Goal: Information Seeking & Learning: Learn about a topic

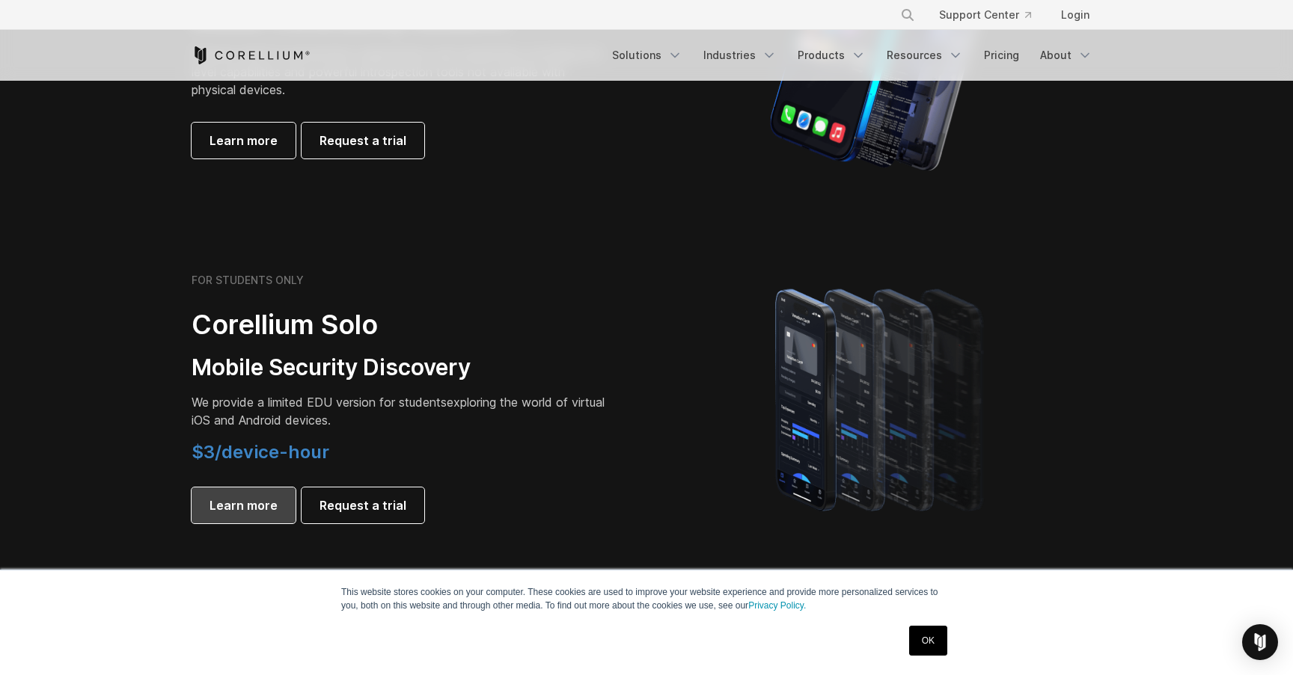
click at [242, 509] on span "Learn more" at bounding box center [243, 506] width 68 height 18
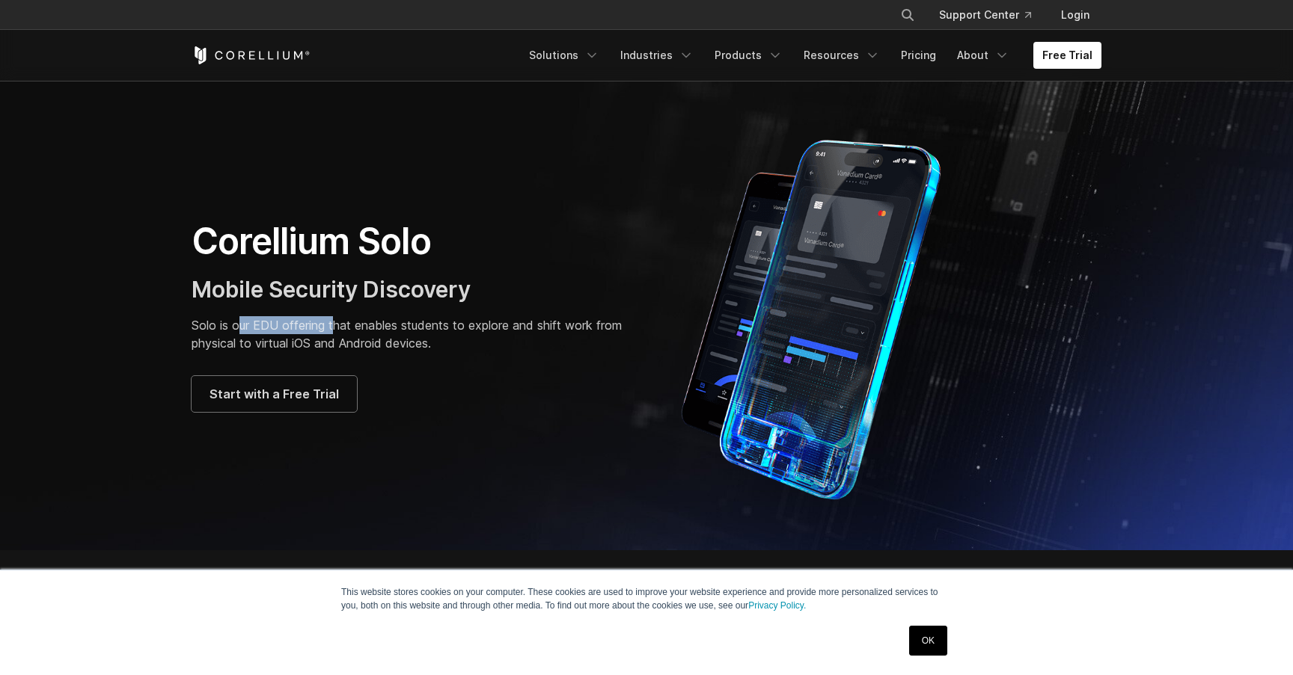
drag, startPoint x: 238, startPoint y: 325, endPoint x: 339, endPoint y: 325, distance: 101.0
click at [339, 325] on p "Solo is our EDU offering that enables students to explore and shift work from p…" at bounding box center [411, 334] width 440 height 36
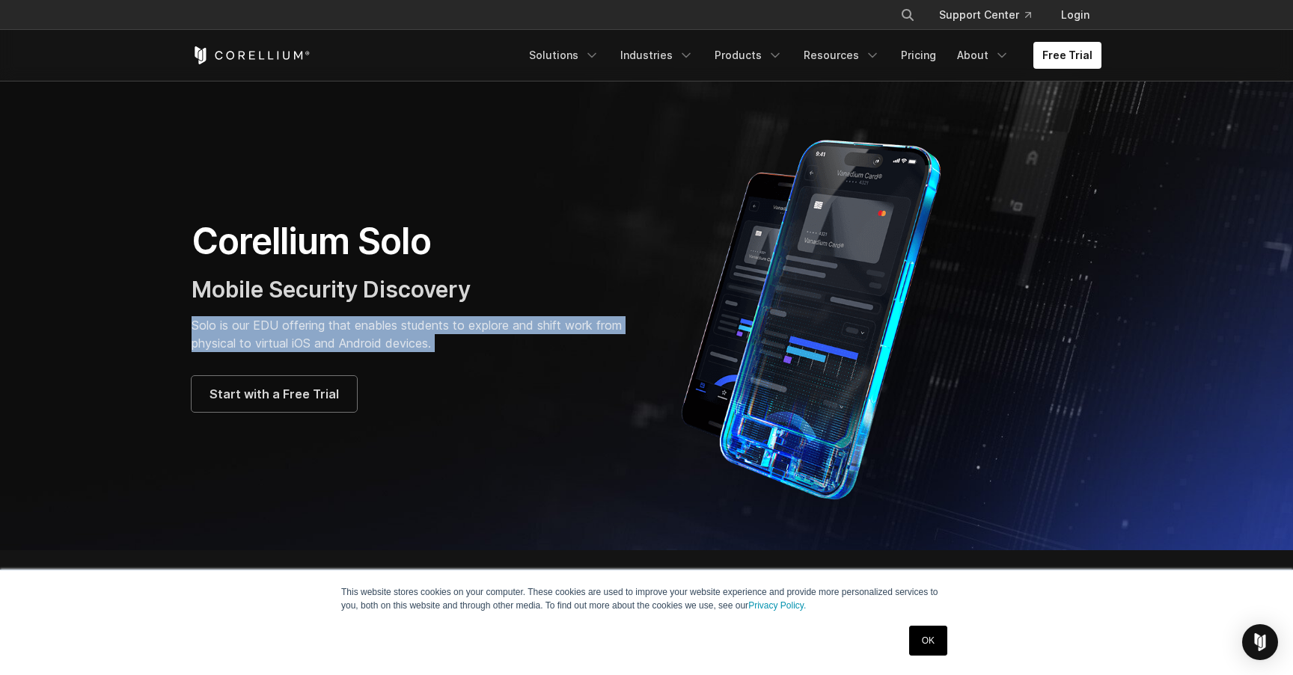
click at [339, 325] on p "Solo is our EDU offering that enables students to explore and shift work from p…" at bounding box center [411, 334] width 440 height 36
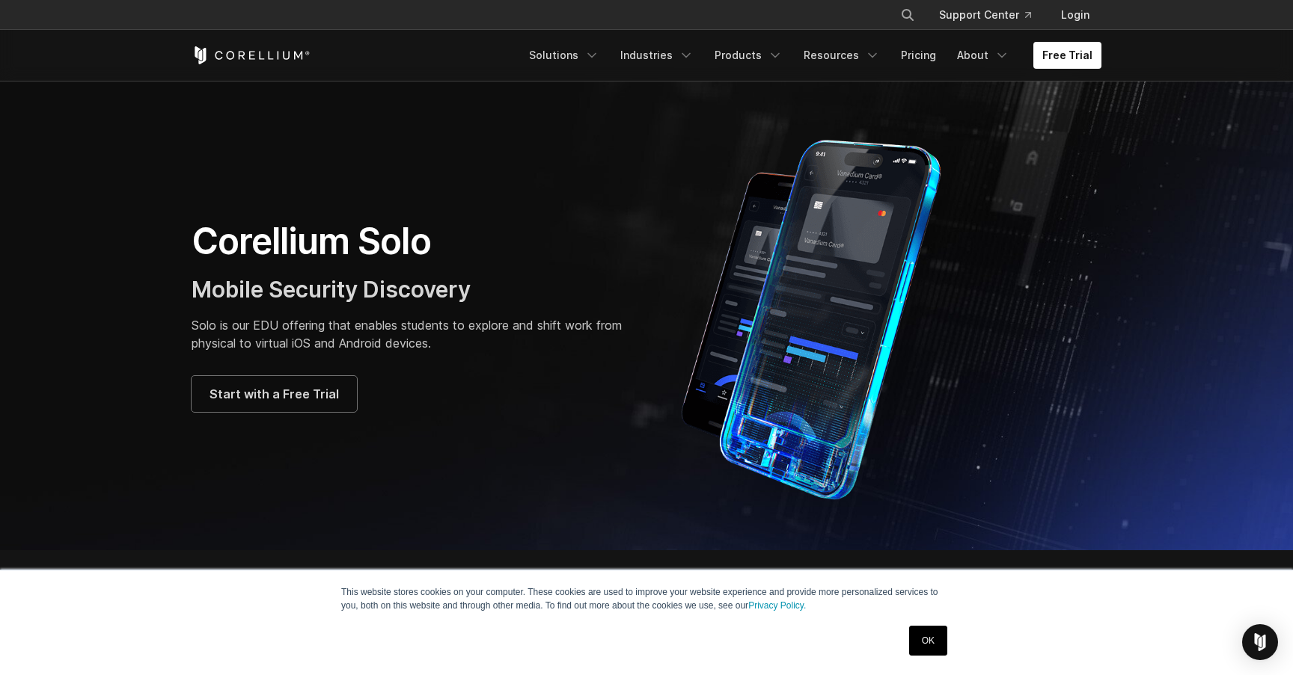
click at [361, 325] on p "Solo is our EDU offering that enables students to explore and shift work from p…" at bounding box center [411, 334] width 440 height 36
click at [927, 54] on link "Pricing" at bounding box center [918, 55] width 53 height 27
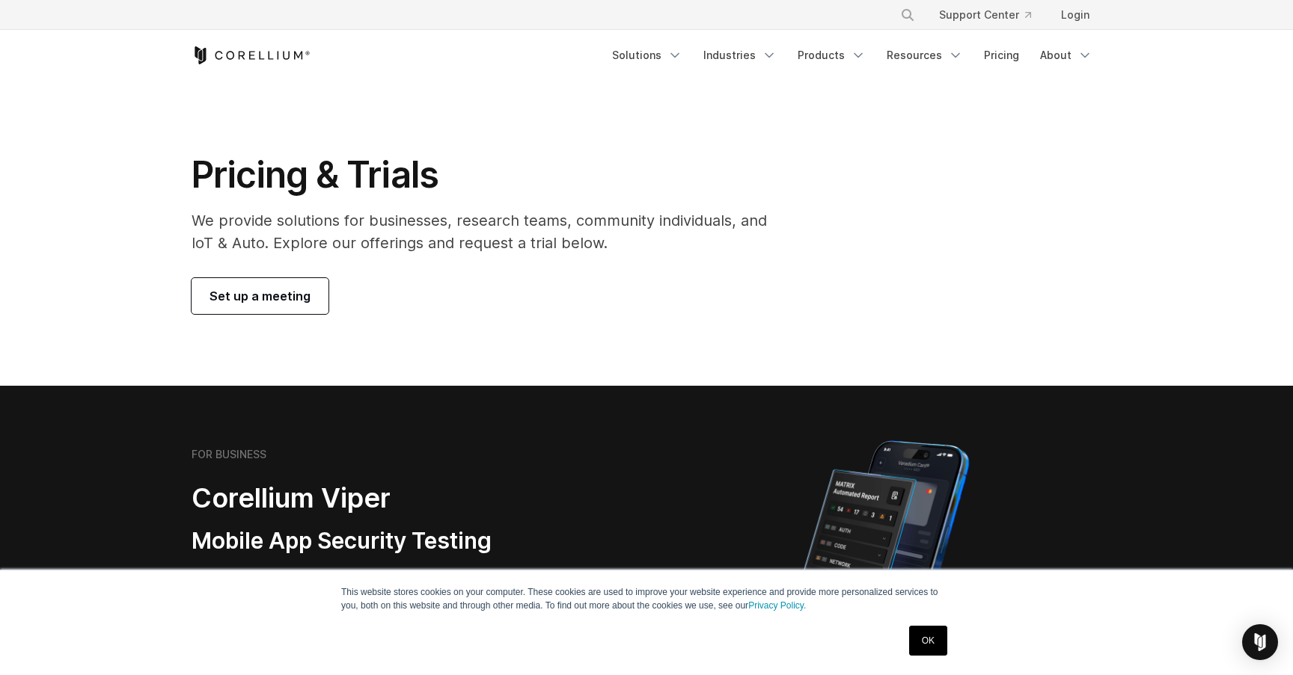
click at [632, 238] on p "We provide solutions for businesses, research teams, community individuals, and…" at bounding box center [489, 231] width 596 height 45
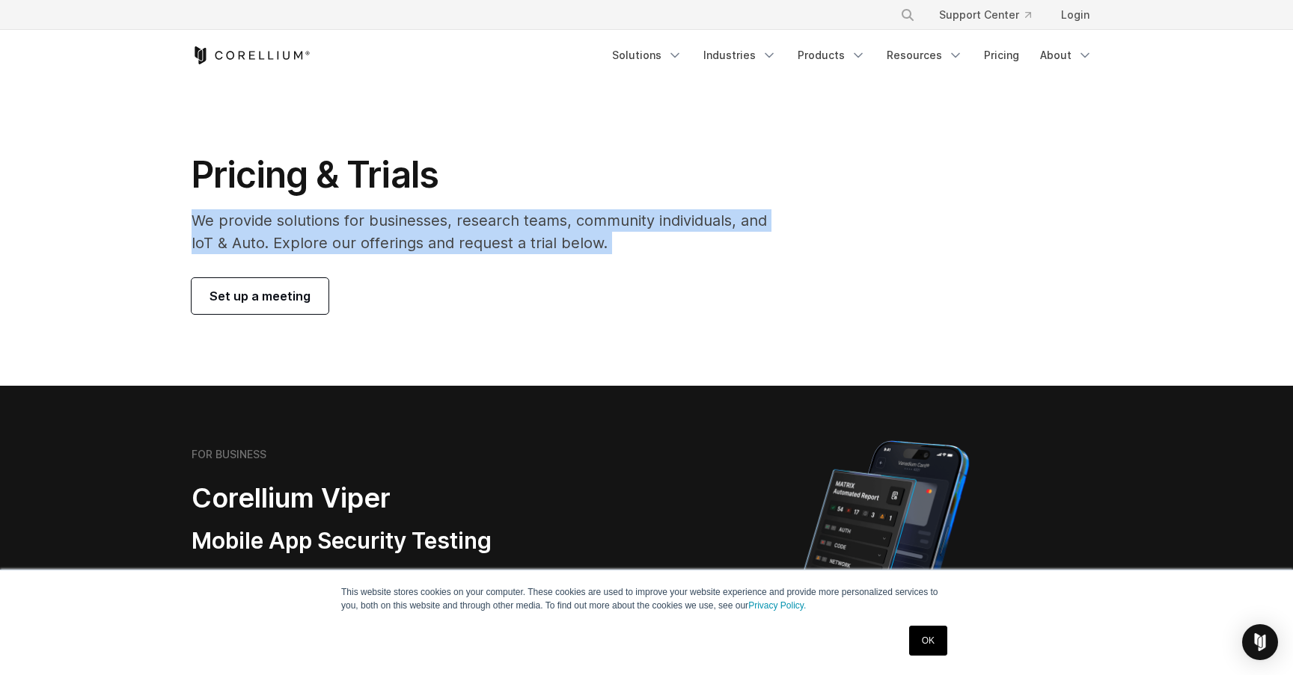
click at [632, 238] on p "We provide solutions for businesses, research teams, community individuals, and…" at bounding box center [489, 231] width 596 height 45
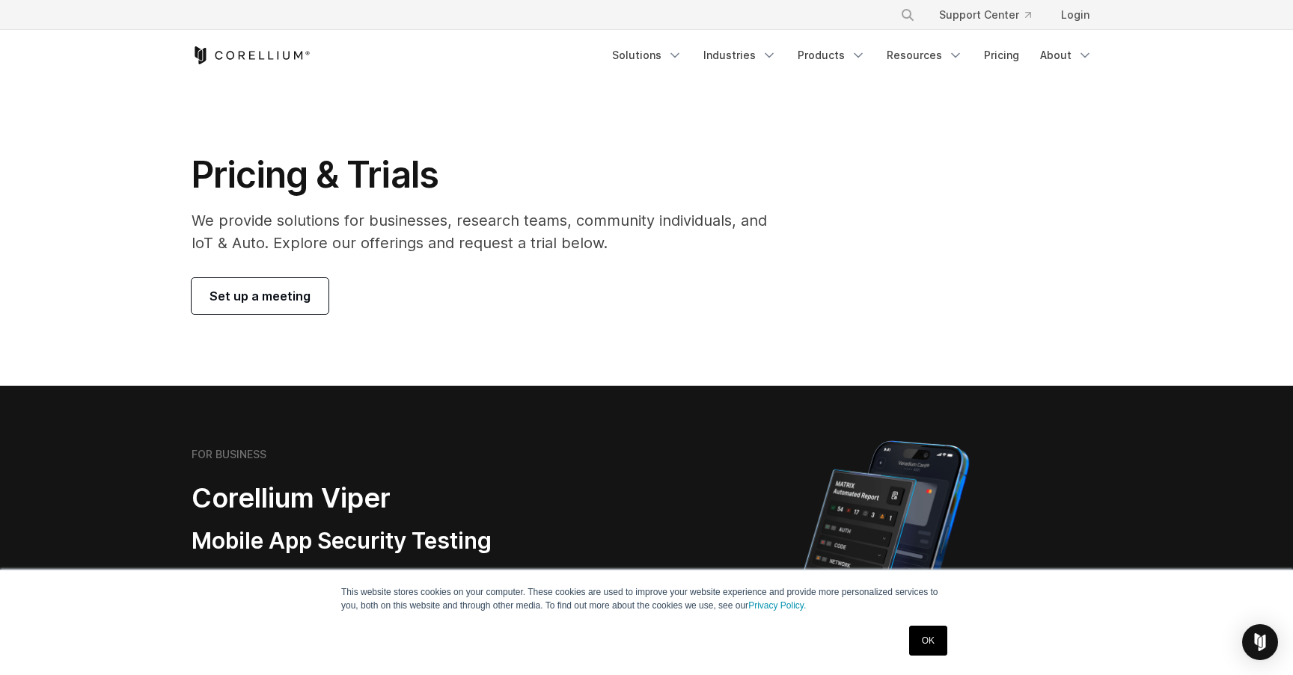
click at [655, 239] on p "We provide solutions for businesses, research teams, community individuals, and…" at bounding box center [489, 231] width 596 height 45
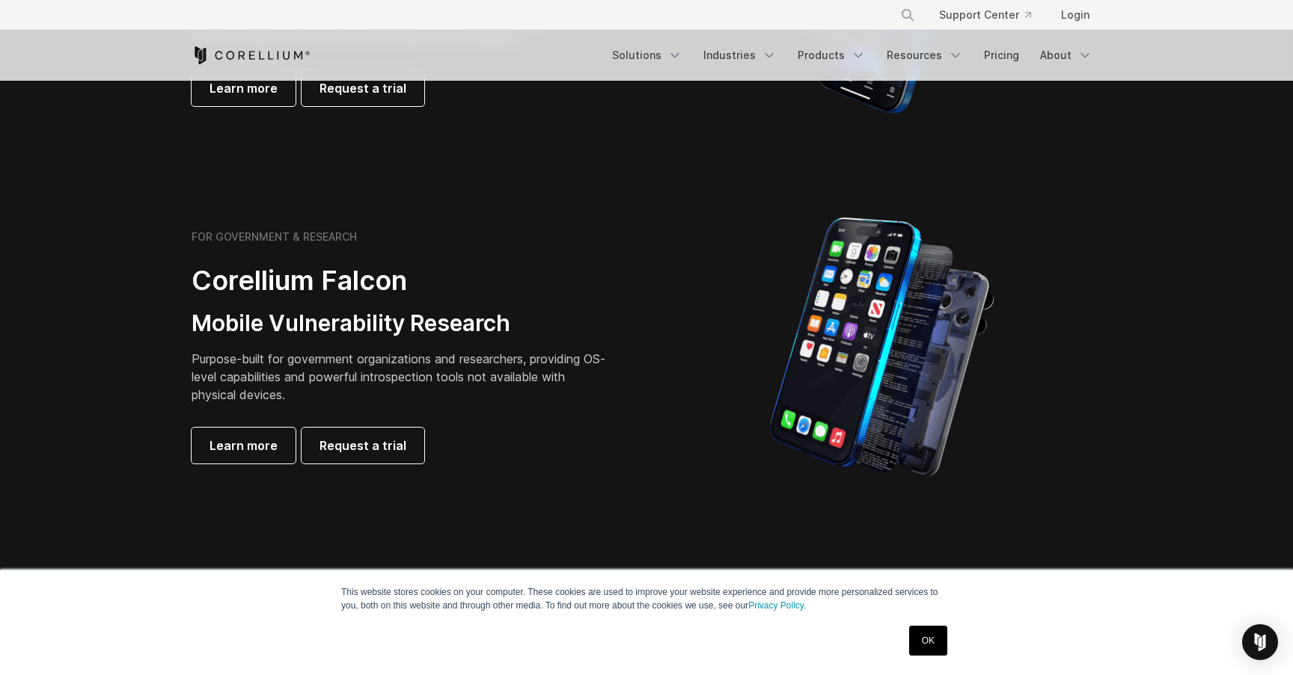
scroll to position [578, 0]
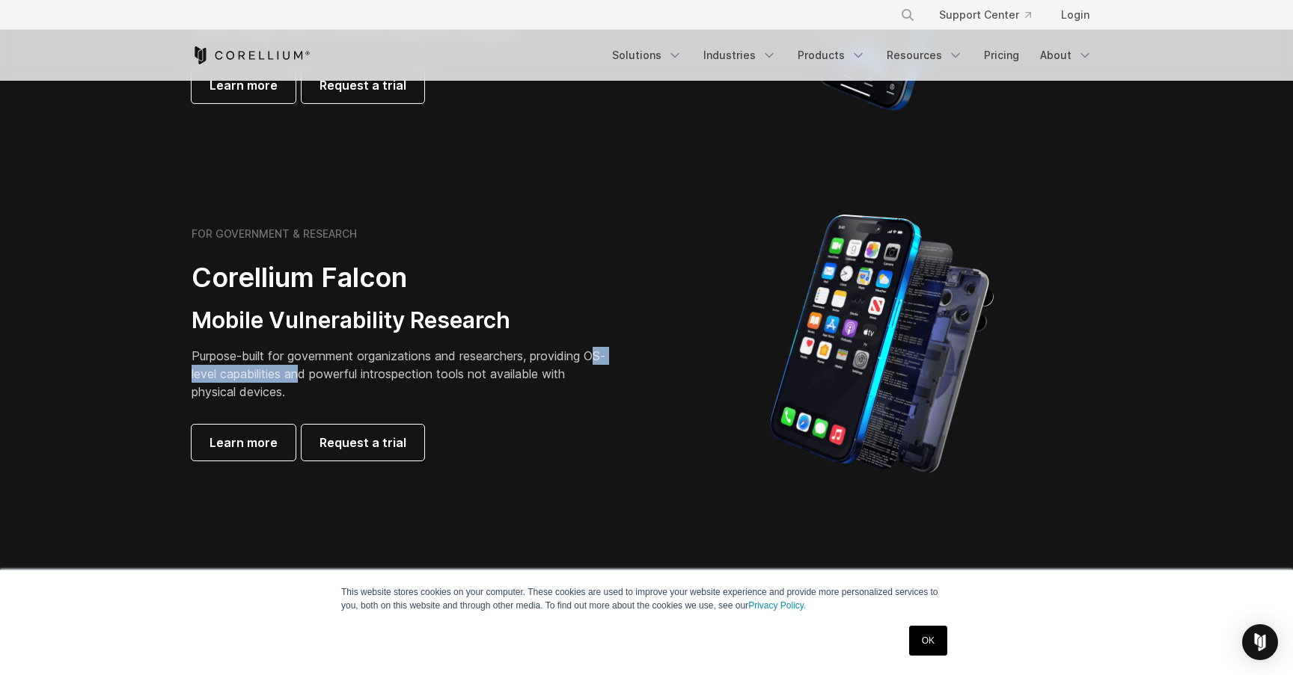
drag, startPoint x: 198, startPoint y: 373, endPoint x: 325, endPoint y: 372, distance: 127.2
click at [325, 372] on p "Purpose-built for government organizations and researchers, providing OS-level …" at bounding box center [400, 374] width 419 height 54
click at [375, 372] on p "Purpose-built for government organizations and researchers, providing OS-level …" at bounding box center [400, 374] width 419 height 54
click at [444, 375] on p "Purpose-built for government organizations and researchers, providing OS-level …" at bounding box center [400, 374] width 419 height 54
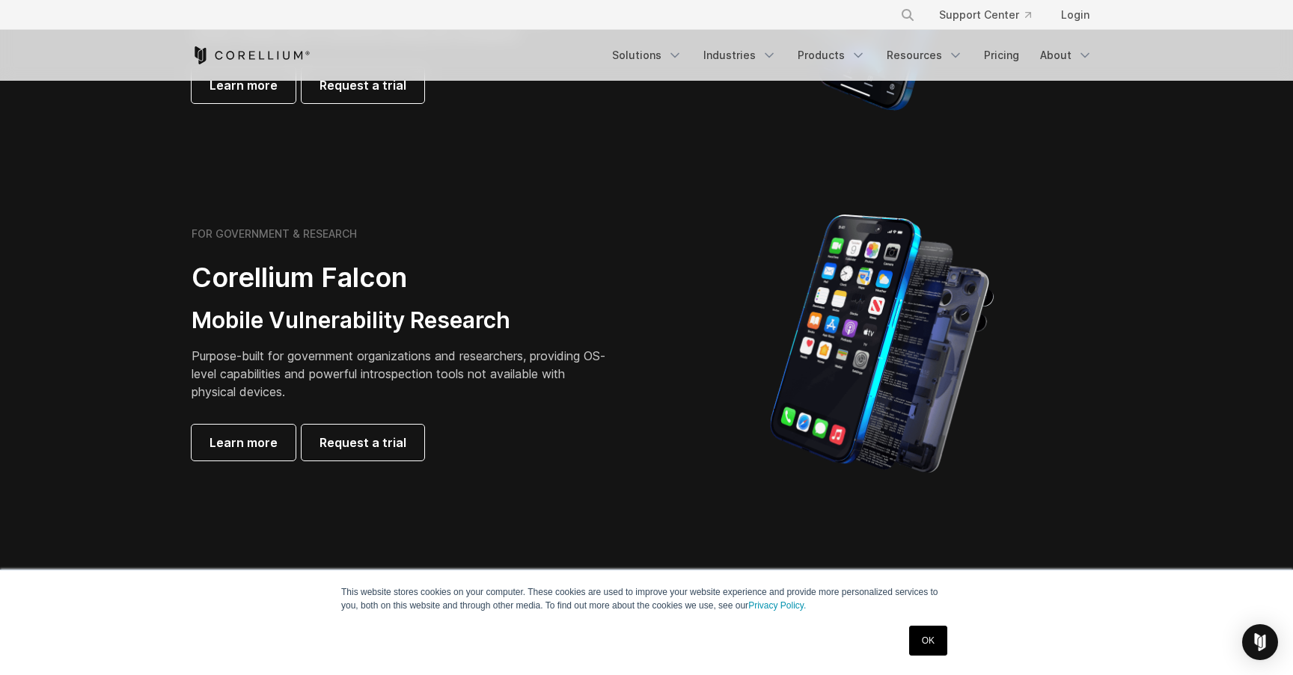
click at [562, 373] on p "Purpose-built for government organizations and researchers, providing OS-level …" at bounding box center [400, 374] width 419 height 54
click at [536, 372] on p "Purpose-built for government organizations and researchers, providing OS-level …" at bounding box center [400, 374] width 419 height 54
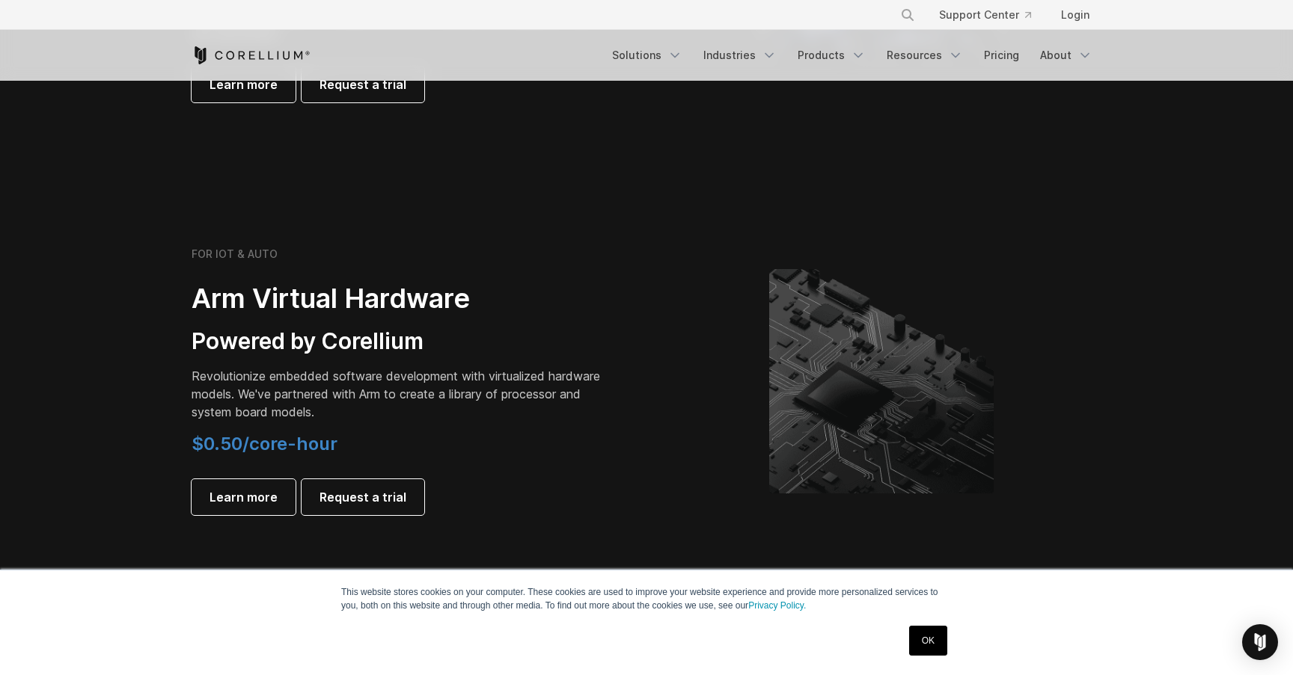
scroll to position [1616, 0]
drag, startPoint x: 217, startPoint y: 376, endPoint x: 268, endPoint y: 376, distance: 50.9
click at [268, 376] on p "Revolutionize embedded software development with virtualized hardware models. W…" at bounding box center [400, 395] width 419 height 54
drag, startPoint x: 218, startPoint y: 393, endPoint x: 353, endPoint y: 393, distance: 134.6
click at [353, 393] on p "Revolutionize embedded software development with virtualized hardware models. W…" at bounding box center [400, 395] width 419 height 54
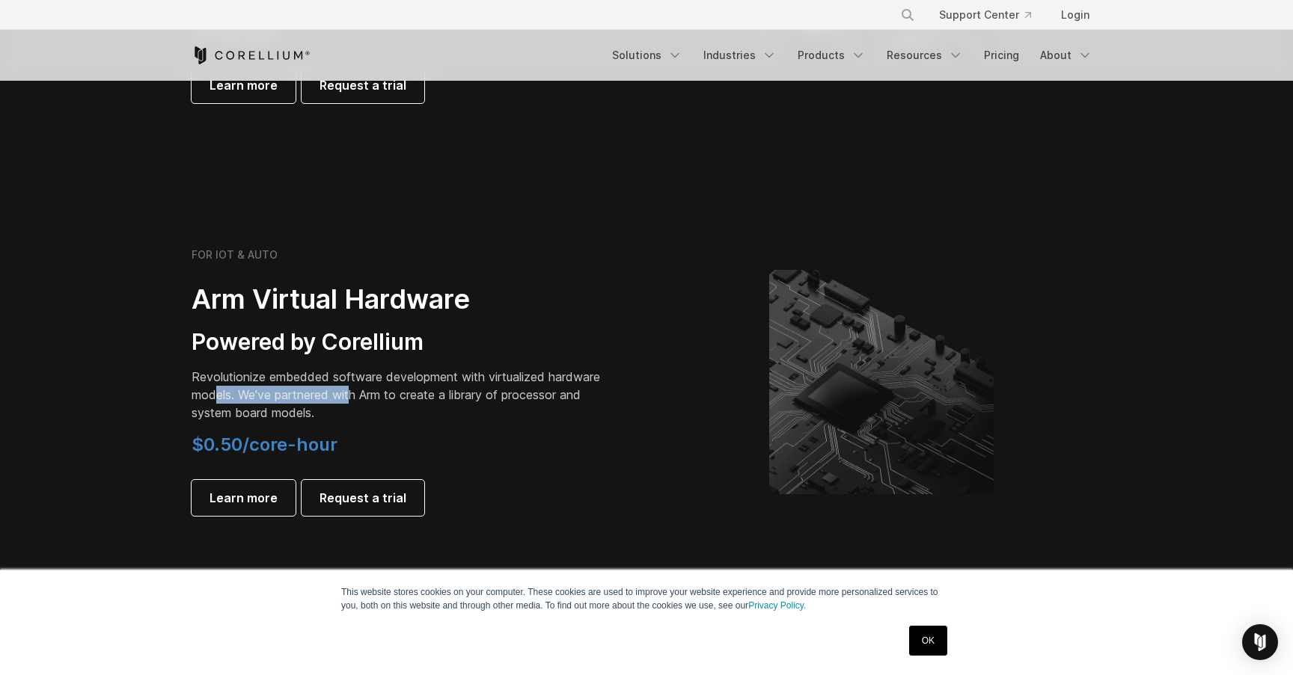
click at [353, 393] on p "Revolutionize embedded software development with virtualized hardware models. W…" at bounding box center [400, 395] width 419 height 54
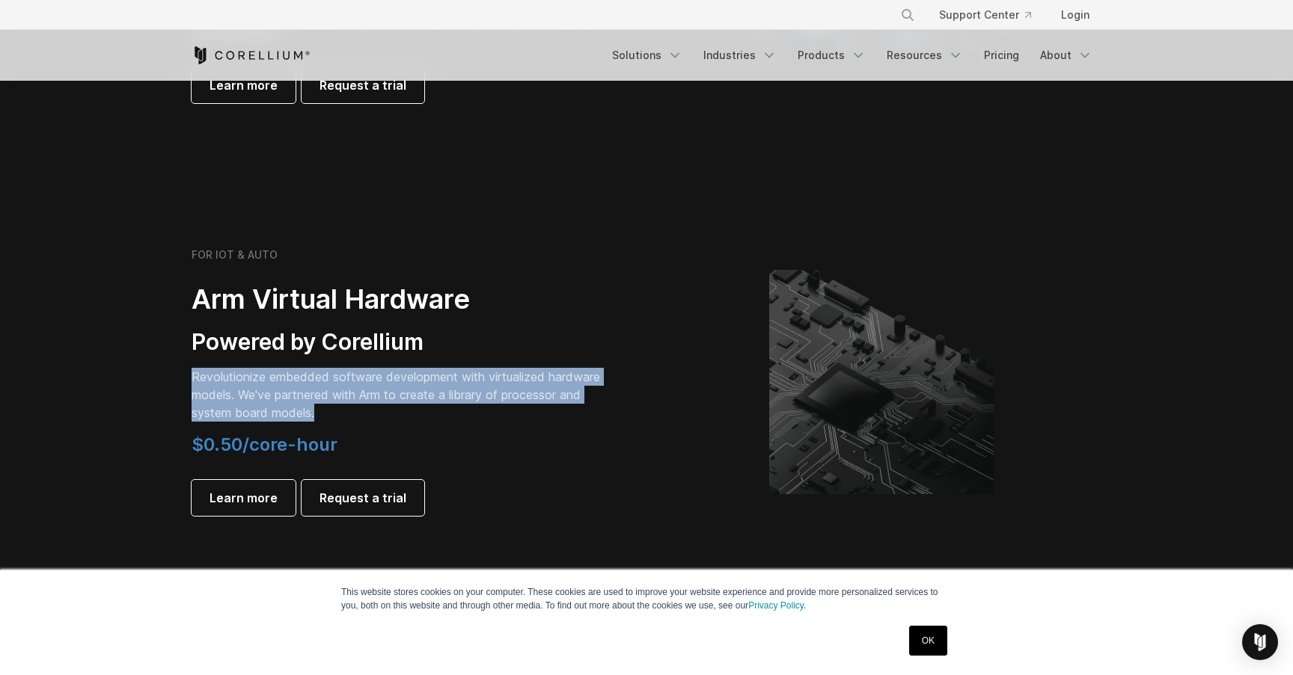
click at [353, 393] on p "Revolutionize embedded software development with virtualized hardware models. W…" at bounding box center [400, 395] width 419 height 54
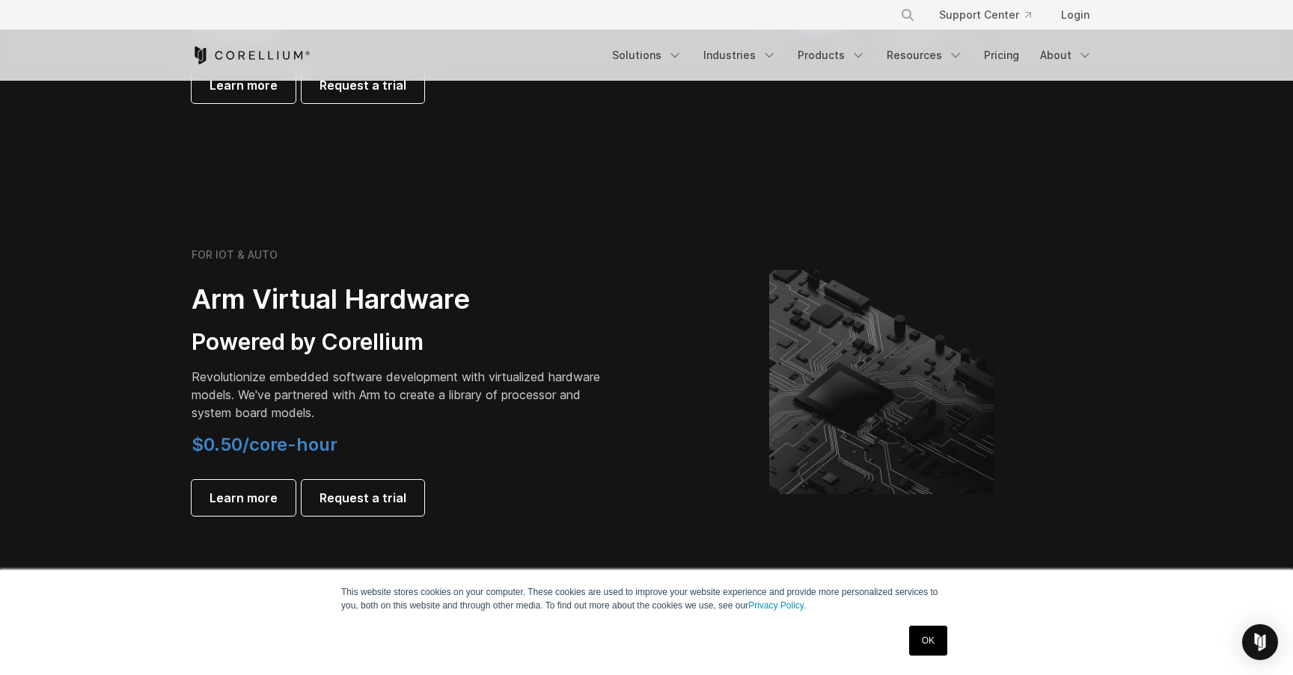
click at [388, 393] on p "Revolutionize embedded software development with virtualized hardware models. W…" at bounding box center [400, 395] width 419 height 54
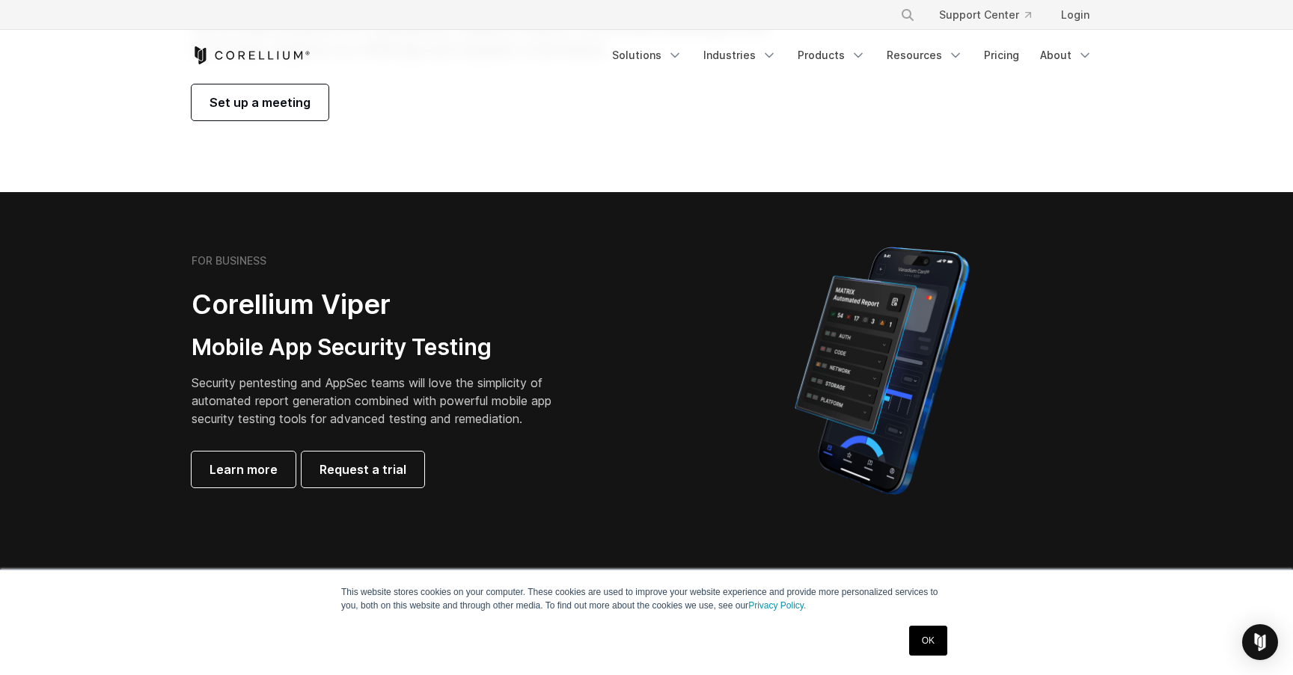
scroll to position [210, 0]
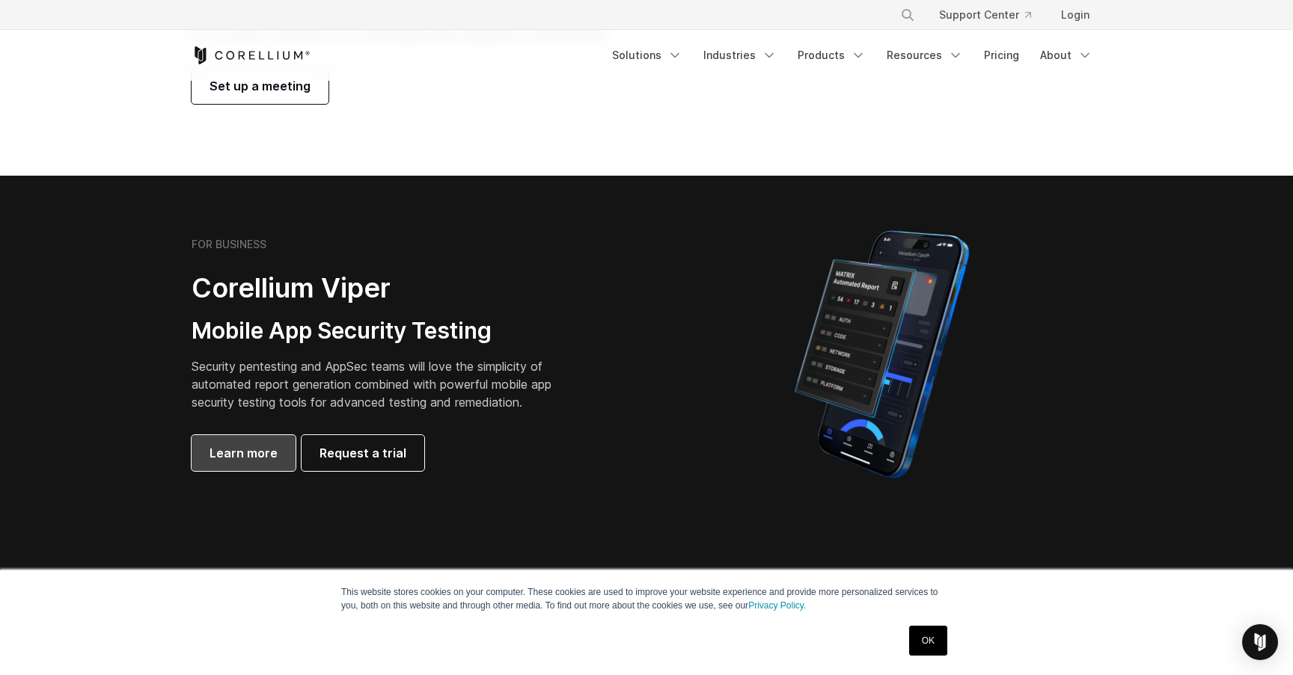
click at [256, 454] on span "Learn more" at bounding box center [243, 453] width 68 height 18
